Goal: Find contact information: Find contact information

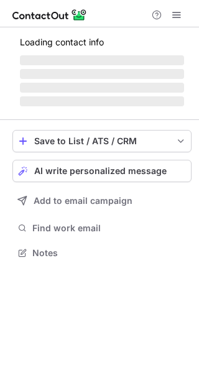
scroll to position [272, 199]
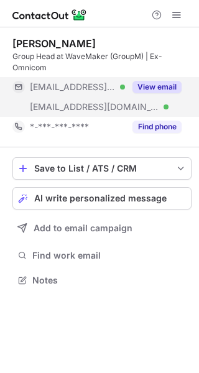
click at [169, 83] on button "View email" at bounding box center [157, 87] width 49 height 12
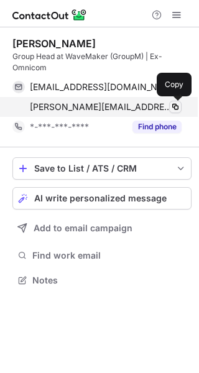
click at [171, 109] on span at bounding box center [175, 107] width 10 height 10
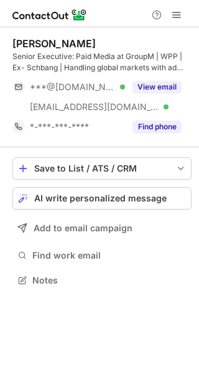
scroll to position [272, 199]
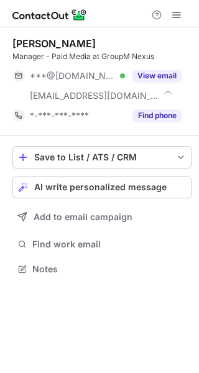
scroll to position [261, 199]
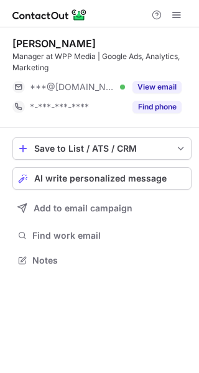
scroll to position [252, 199]
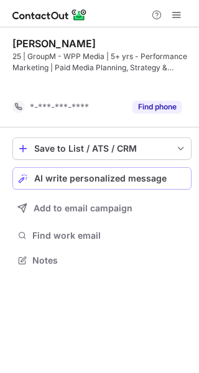
scroll to position [232, 199]
